Goal: Task Accomplishment & Management: Complete application form

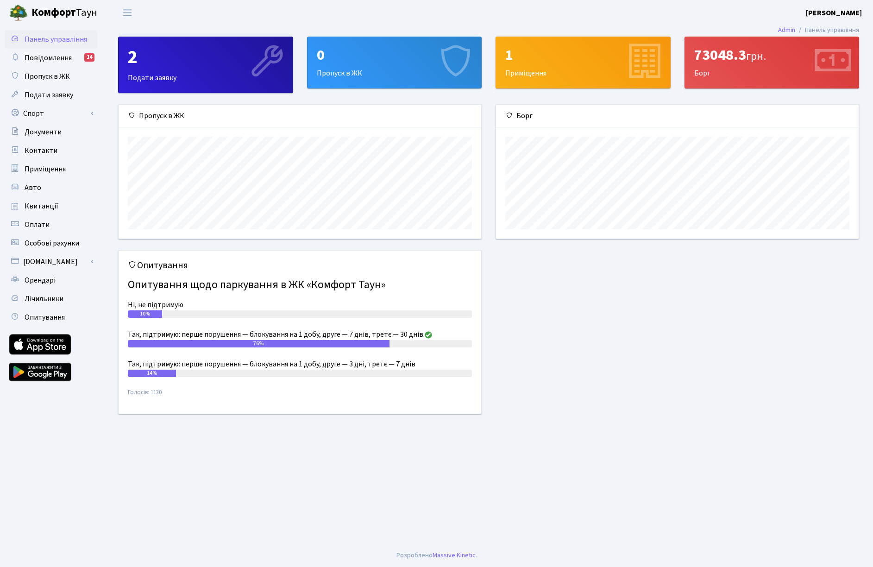
scroll to position [134, 362]
click at [27, 113] on link "Спорт" at bounding box center [51, 113] width 93 height 19
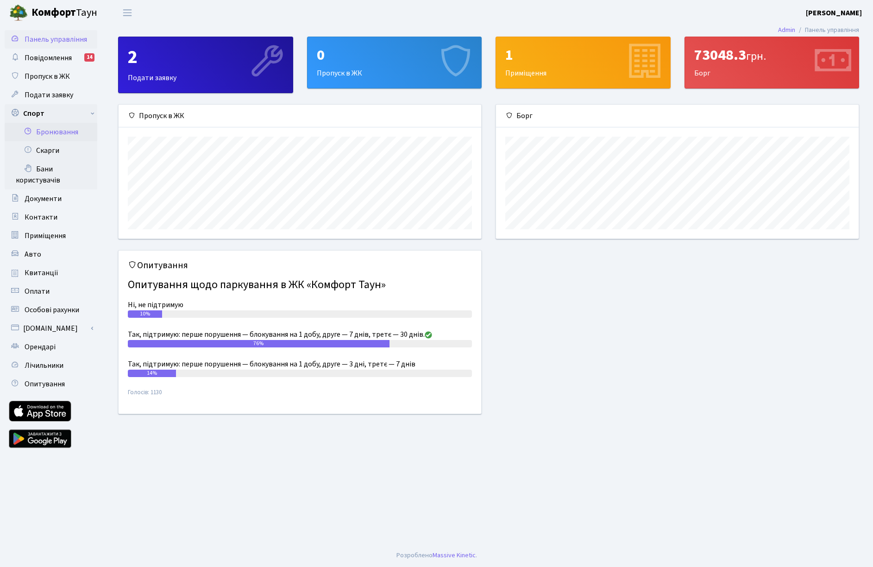
click at [60, 135] on link "Бронювання" at bounding box center [51, 132] width 93 height 19
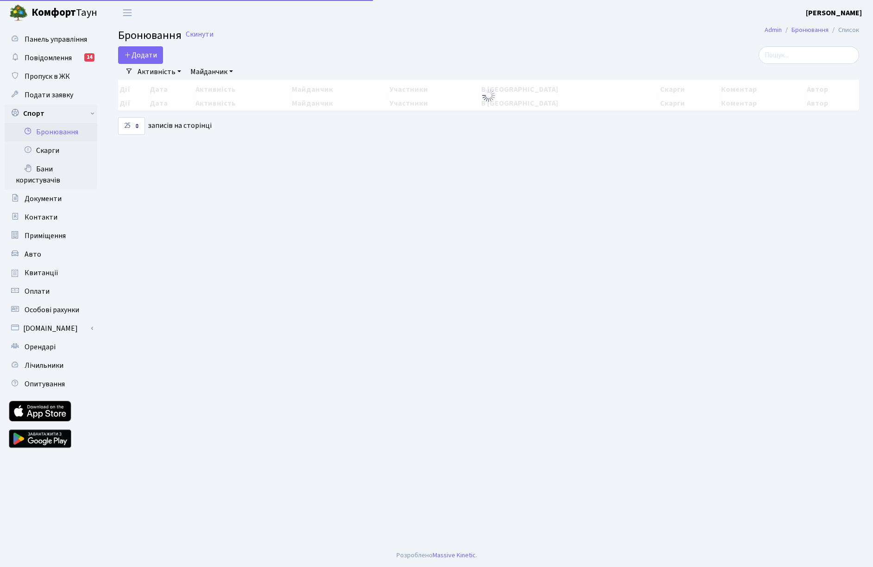
select select "25"
click at [139, 48] on button "Додати" at bounding box center [140, 55] width 45 height 18
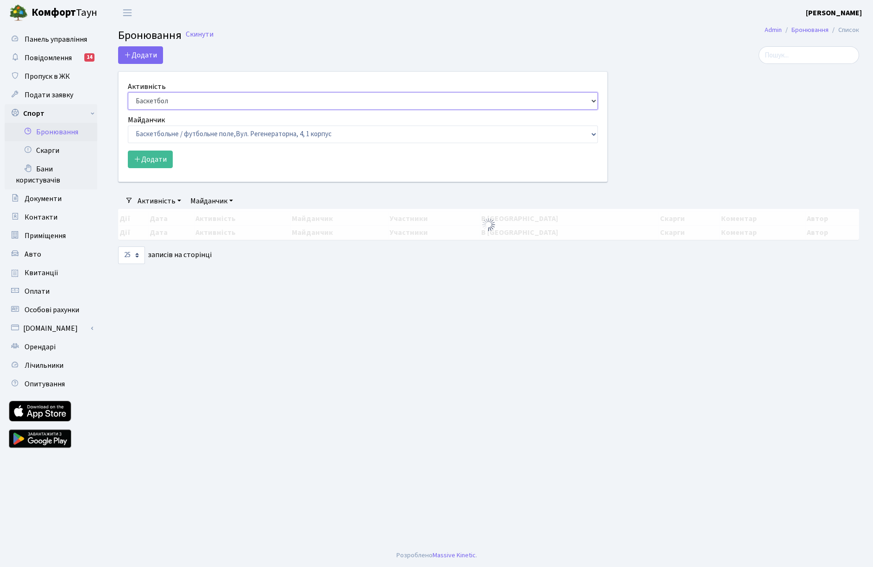
click at [151, 102] on select "Баскетбол Волейбол Йога Катання на роликах Настільний теніс Теніс Футбол Фітнес" at bounding box center [363, 101] width 470 height 18
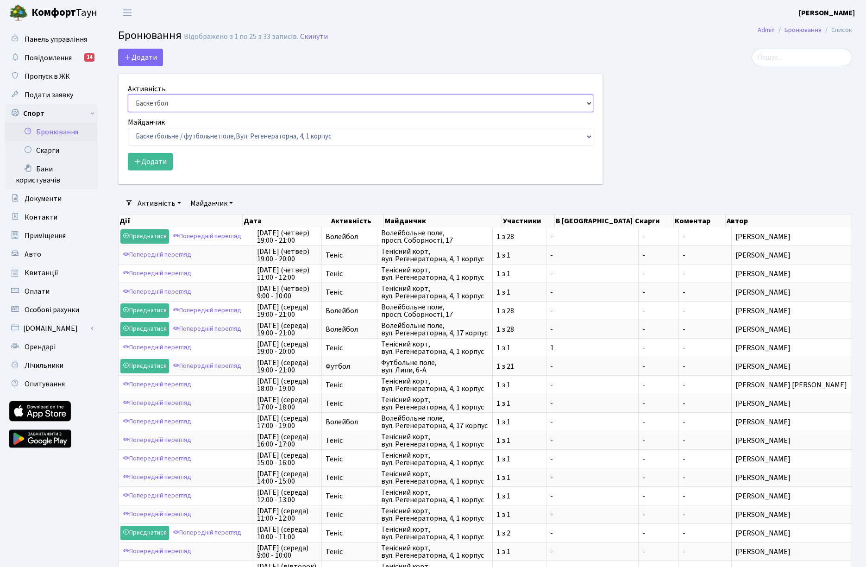
select select "1"
click at [128, 94] on select "Баскетбол Волейбол Йога Катання на роликах Настільний теніс Теніс Футбол Фітнес" at bounding box center [360, 103] width 465 height 18
click at [159, 131] on select "Баскетбольне / футбольне поле, Вул. Регенераторна, 4, 1 корпус Баскетбольне пол…" at bounding box center [360, 137] width 465 height 18
select select "1"
click at [128, 128] on select "Баскетбольне / футбольне поле, Вул. Регенераторна, 4, 1 корпус Баскетбольне пол…" at bounding box center [360, 137] width 465 height 18
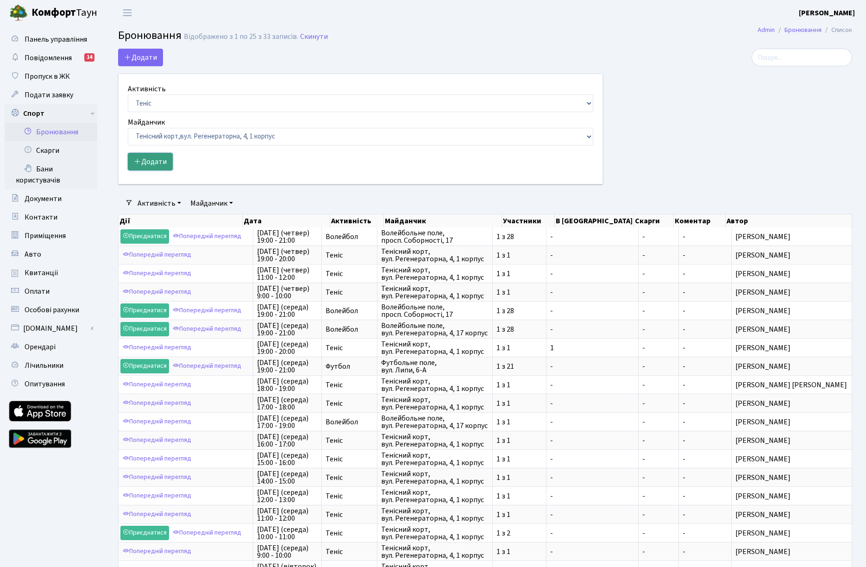
click at [152, 162] on button "Додати" at bounding box center [150, 162] width 45 height 18
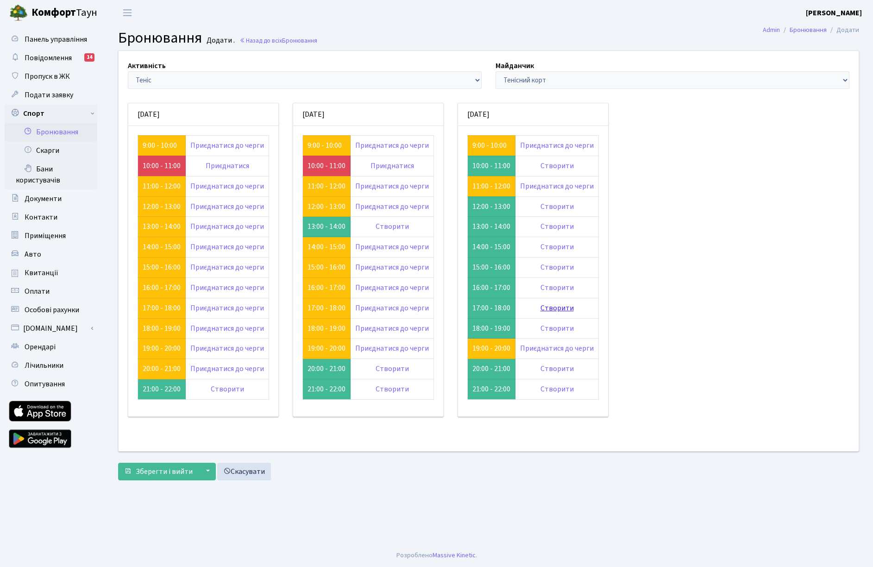
click at [551, 306] on link "Створити" at bounding box center [556, 308] width 33 height 10
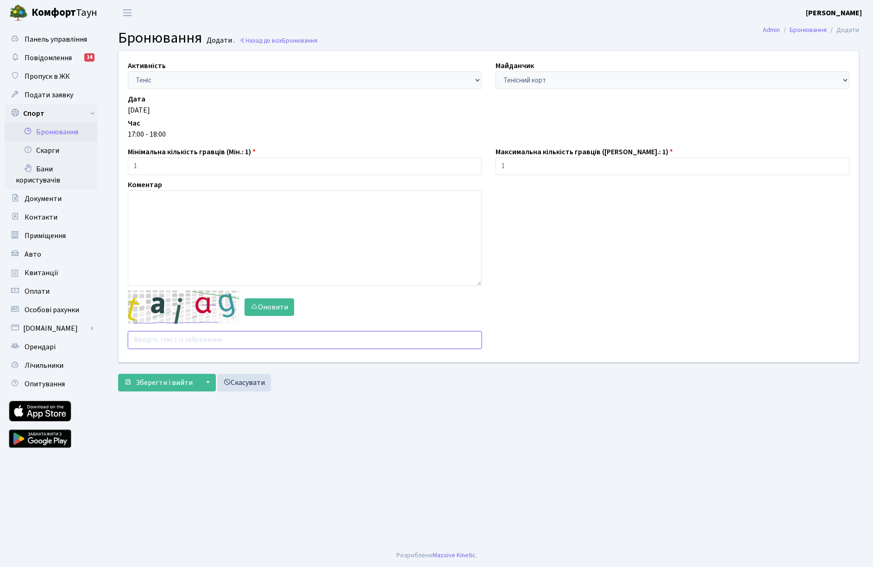
click at [149, 341] on input "text" at bounding box center [305, 340] width 354 height 18
type input "mu6nc"
click at [118, 374] on button "Зберегти і вийти" at bounding box center [158, 383] width 81 height 18
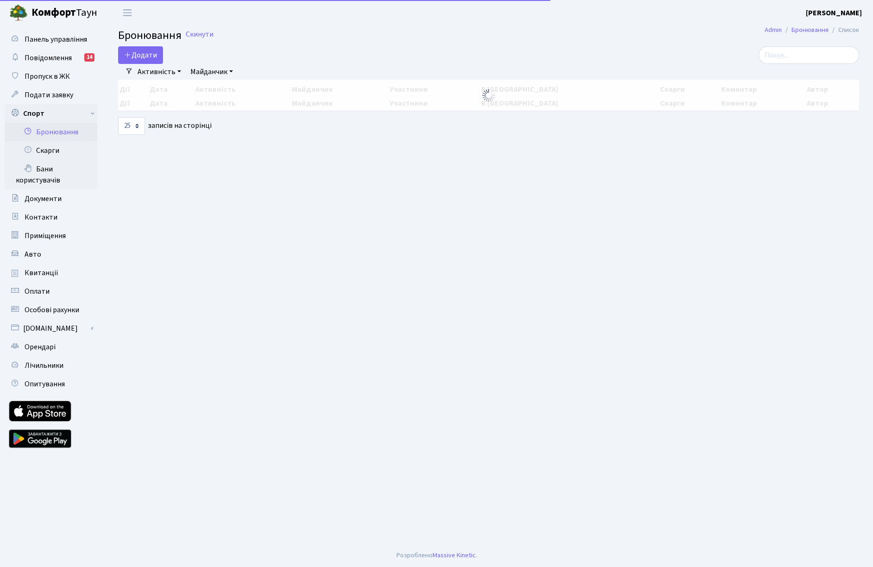
select select "25"
